Goal: Navigation & Orientation: Find specific page/section

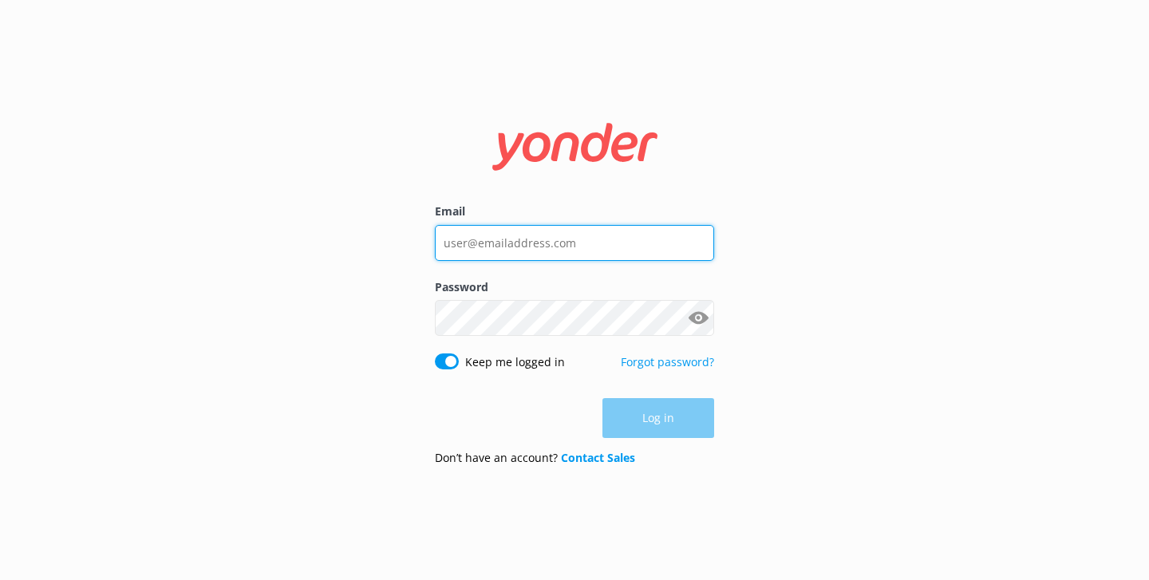
type input "[PERSON_NAME][EMAIL_ADDRESS][DOMAIN_NAME]"
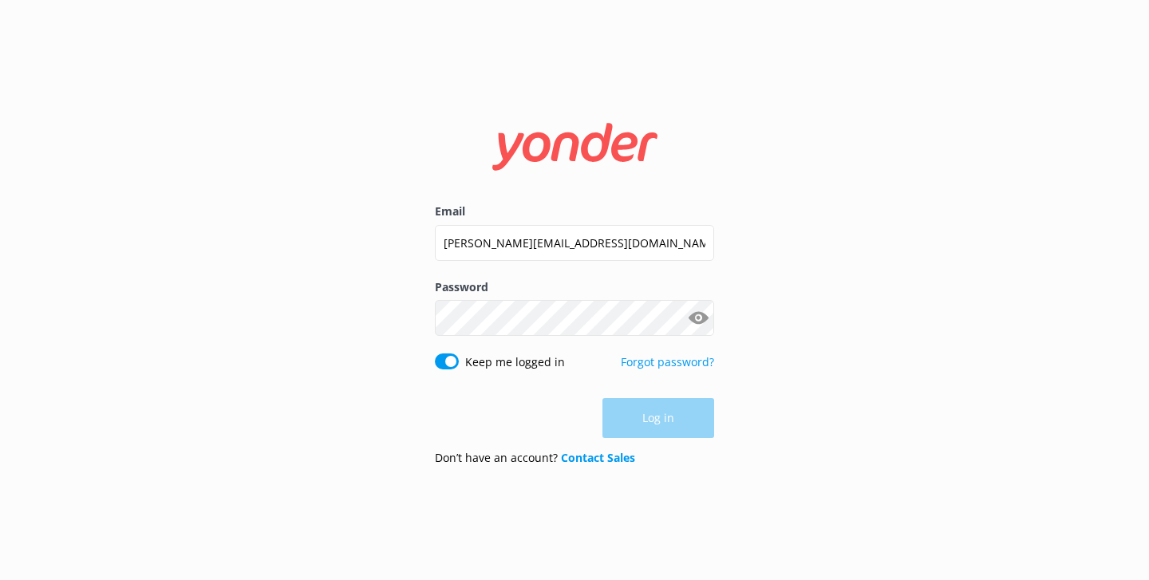
click at [682, 413] on div "Log in" at bounding box center [574, 418] width 279 height 40
click at [642, 421] on button "Log in" at bounding box center [659, 419] width 112 height 40
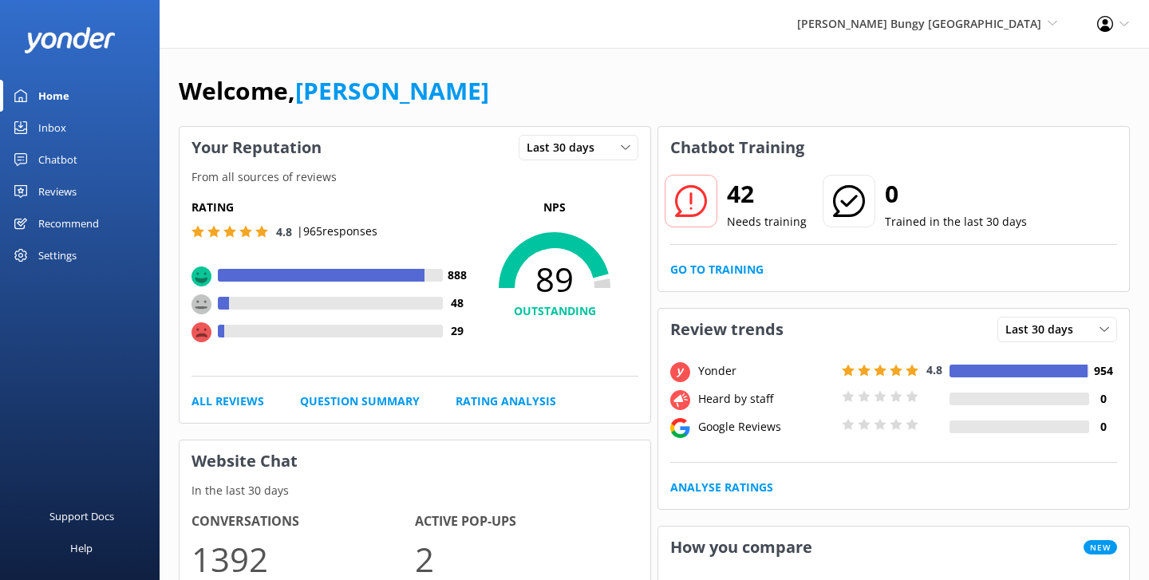
click at [73, 156] on div "Chatbot" at bounding box center [57, 160] width 39 height 32
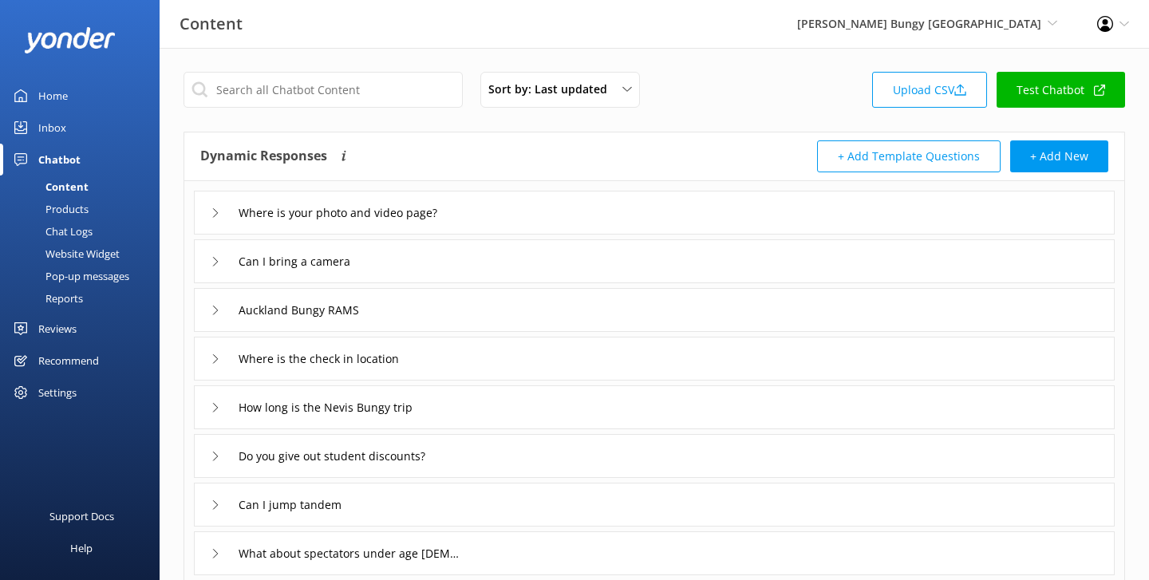
click at [75, 293] on div "Reports" at bounding box center [46, 298] width 73 height 22
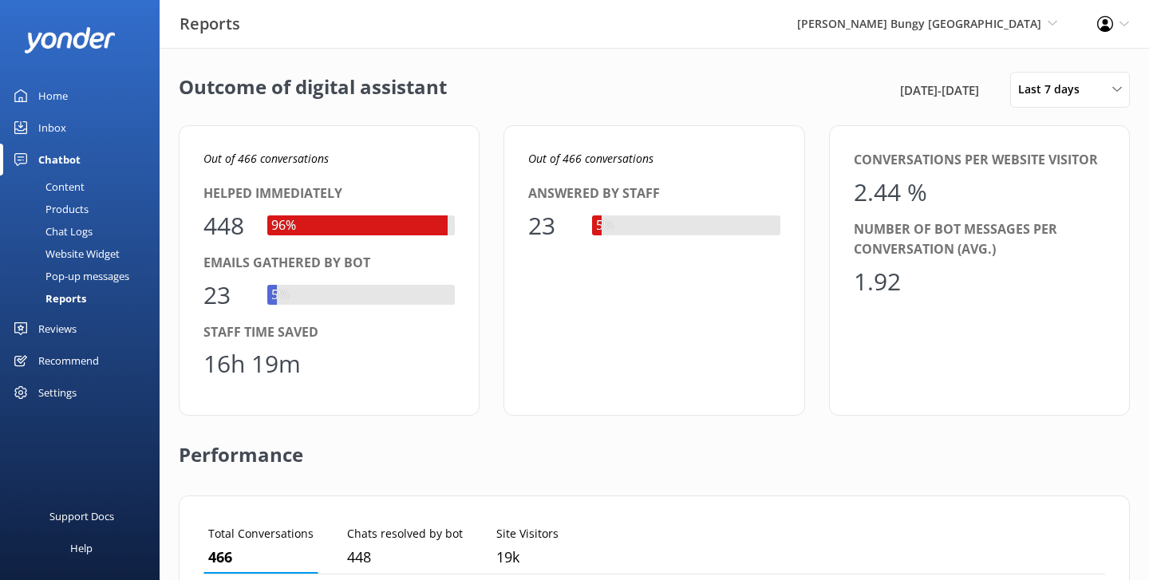
click at [82, 97] on link "Home" at bounding box center [80, 96] width 160 height 32
